Goal: Obtain resource: Download file/media

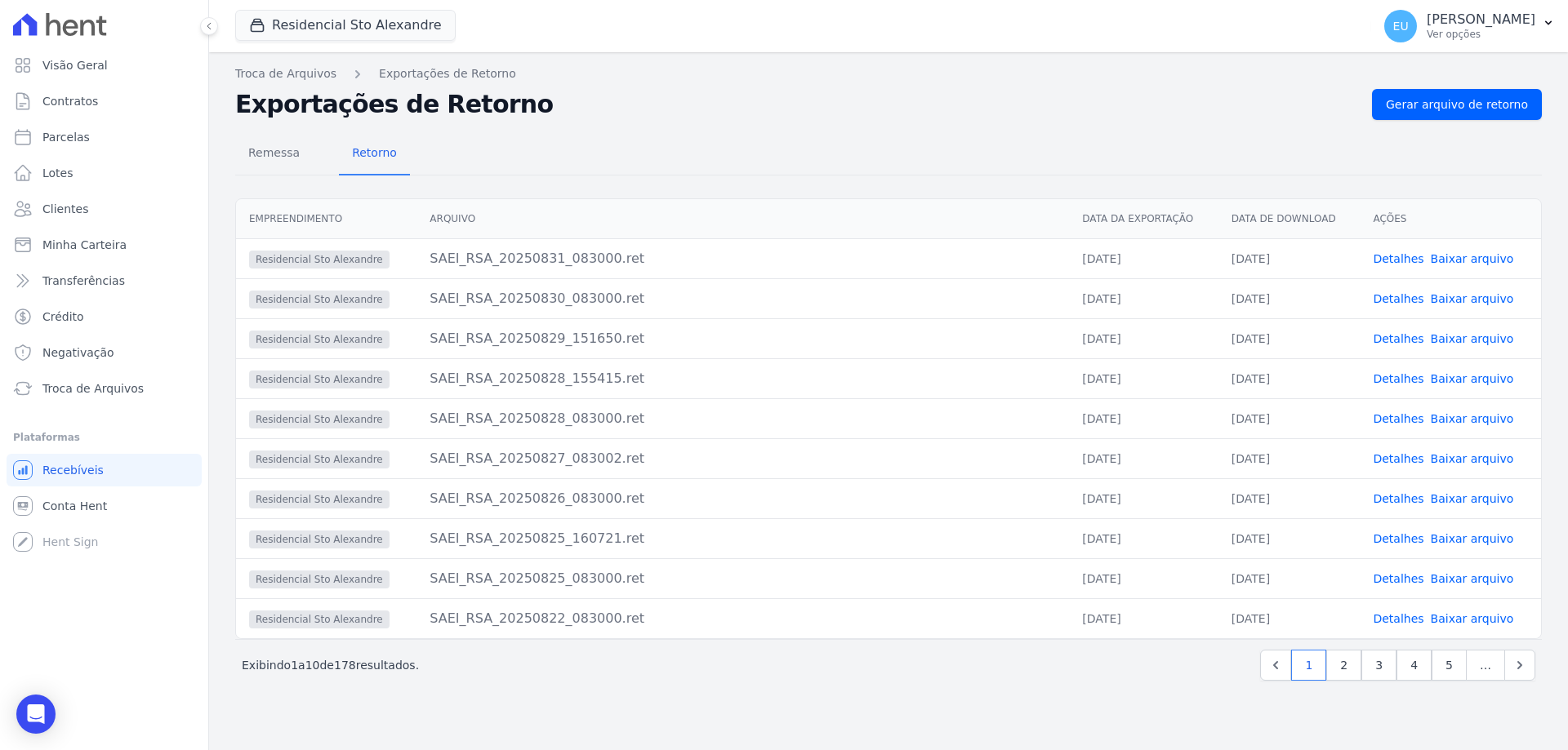
click at [1398, 257] on link "Detalhes" at bounding box center [1397, 259] width 50 height 13
click at [1397, 298] on link "Detalhes" at bounding box center [1397, 299] width 50 height 13
drag, startPoint x: 1462, startPoint y: 258, endPoint x: 1450, endPoint y: 287, distance: 31.4
click at [1459, 259] on link "Baixar arquivo" at bounding box center [1472, 259] width 83 height 13
